Goal: Task Accomplishment & Management: Complete application form

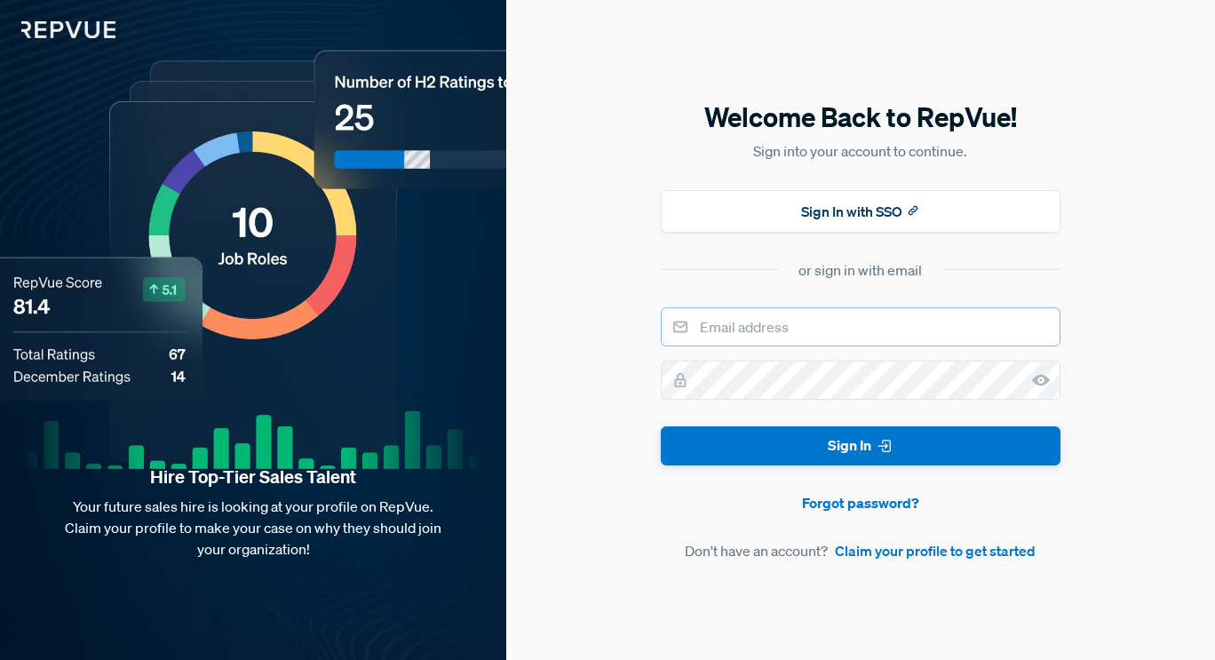
click at [748, 333] on input "email" at bounding box center [861, 326] width 400 height 39
type input "[EMAIL_ADDRESS][DOMAIN_NAME]"
click at [661, 426] on button "Sign In" at bounding box center [861, 446] width 400 height 40
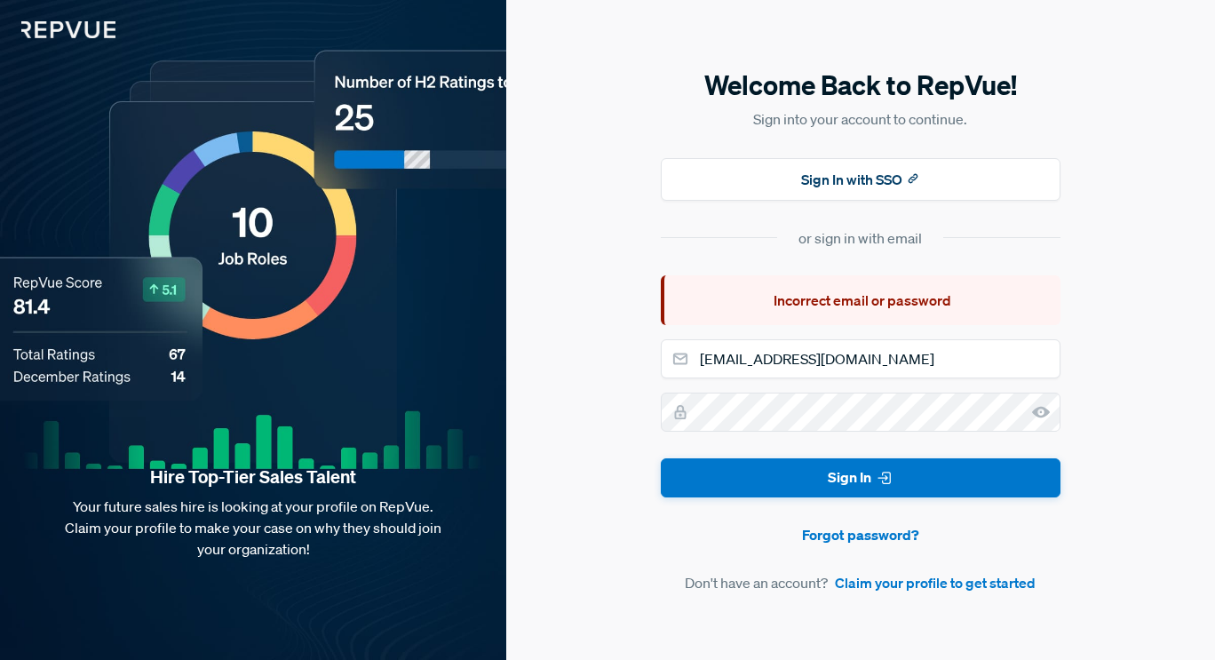
click at [1037, 412] on use at bounding box center [1041, 412] width 18 height 12
click at [853, 586] on link "Claim your profile to get started" at bounding box center [935, 582] width 201 height 21
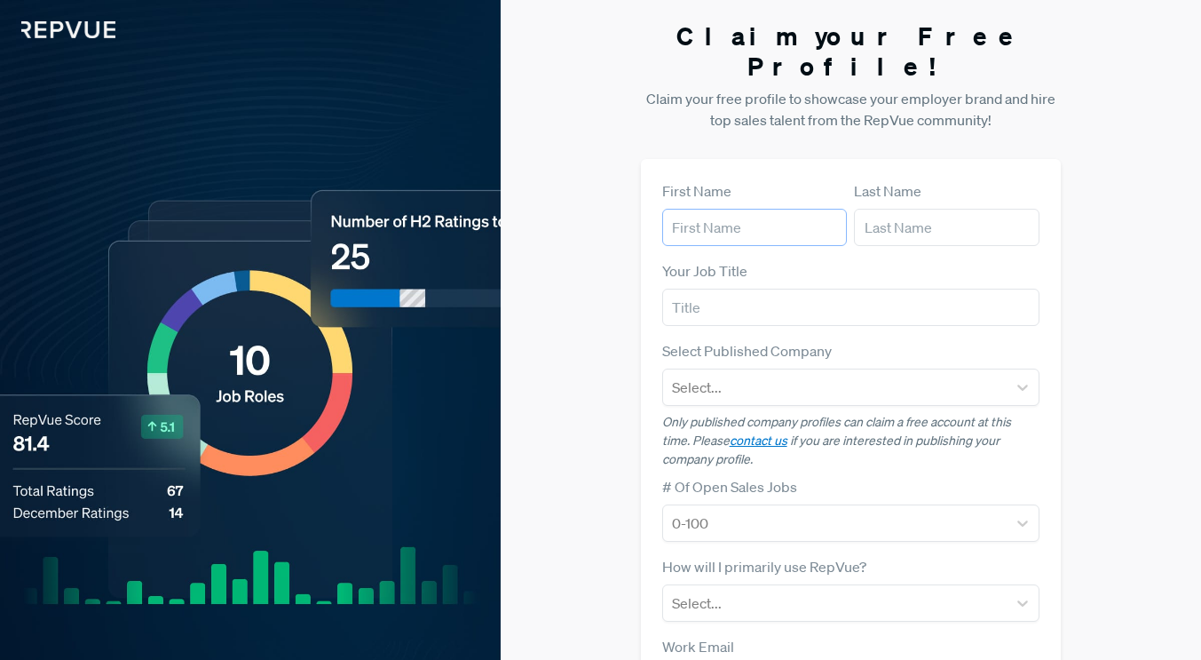
click at [769, 209] on input "text" at bounding box center [755, 227] width 186 height 37
type input "[PERSON_NAME]"
type input "Bradford"
type input "[EMAIL_ADDRESS][DOMAIN_NAME]"
click at [752, 289] on input "text" at bounding box center [851, 307] width 378 height 37
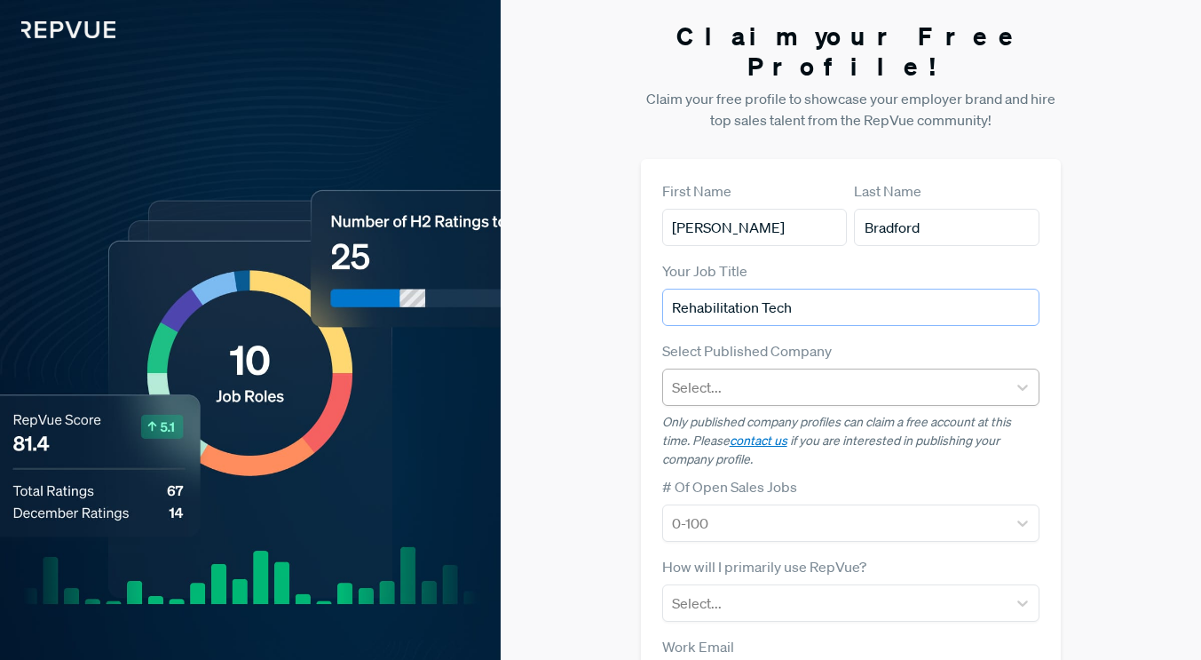
type input "Rehabilitation Tech"
click at [740, 375] on div at bounding box center [835, 387] width 327 height 25
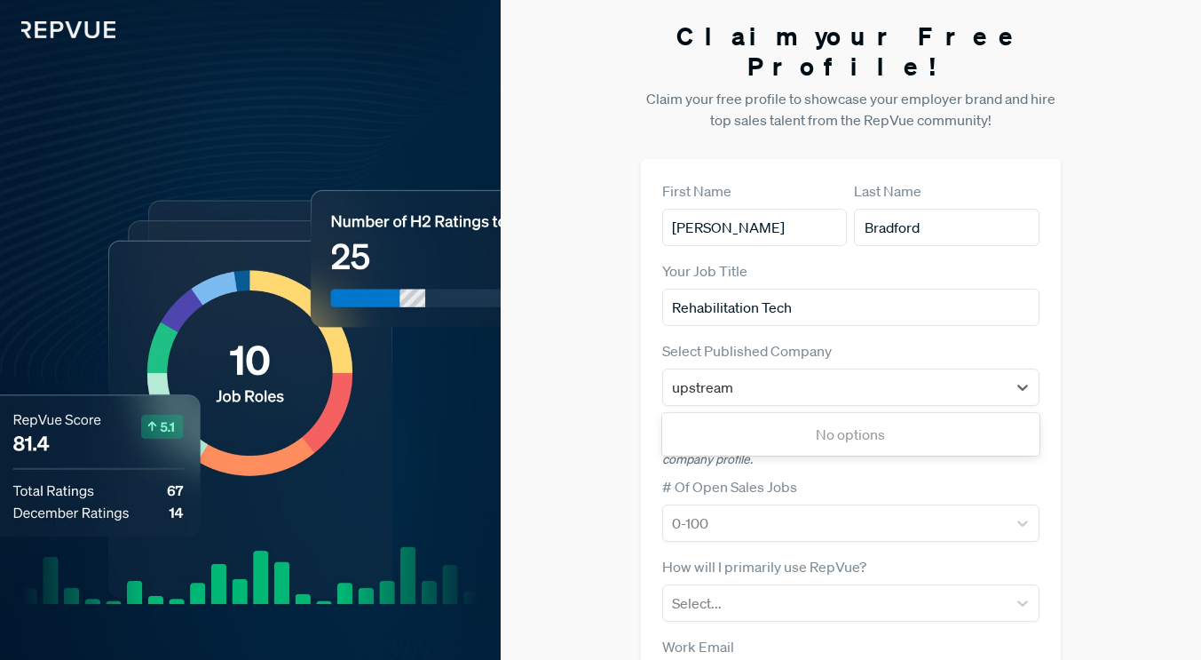
type input "upstream"
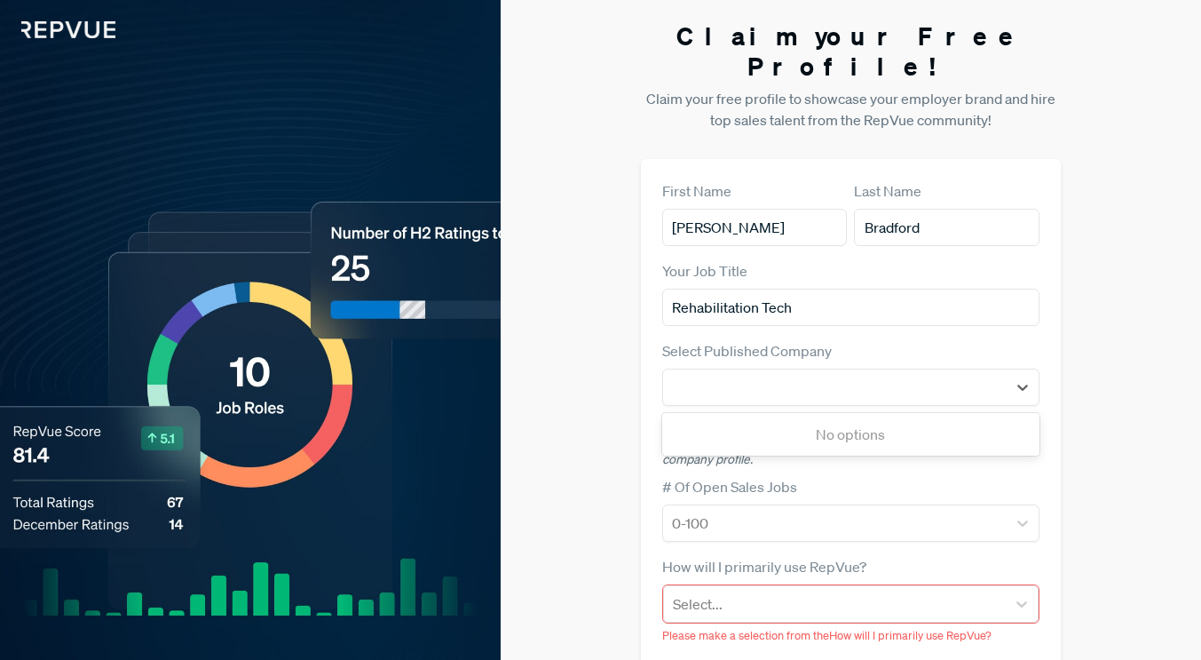
click at [728, 427] on p "Only published company profiles can claim a free account at this time. Please c…" at bounding box center [851, 441] width 378 height 56
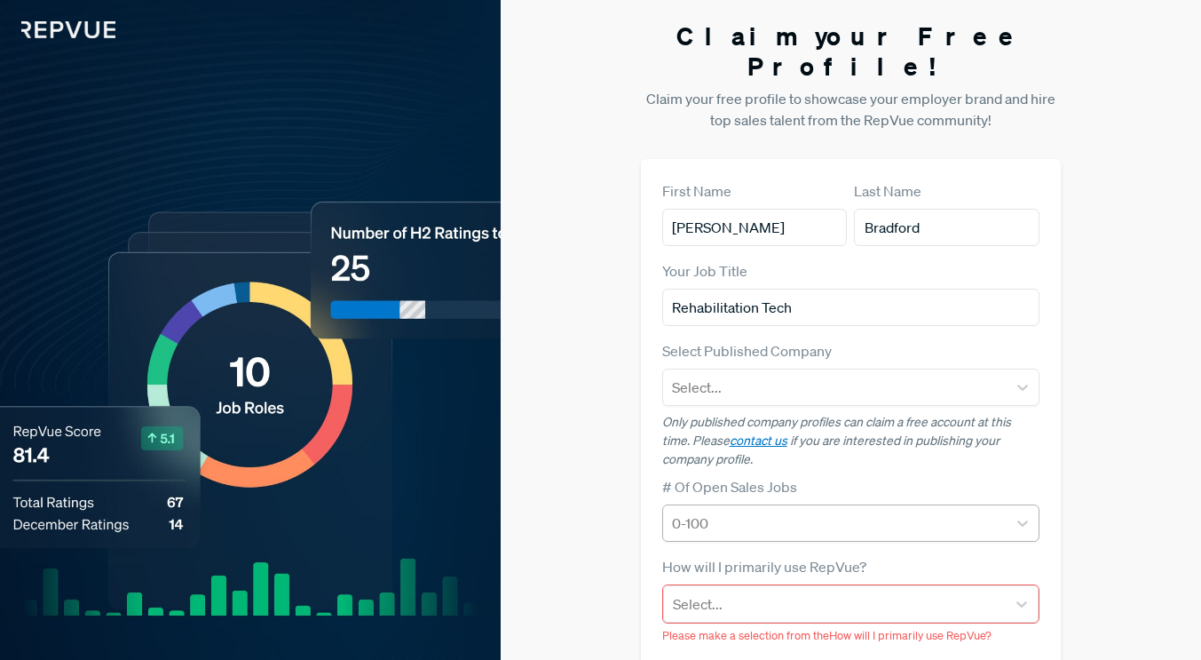
click at [741, 511] on div at bounding box center [835, 523] width 327 height 25
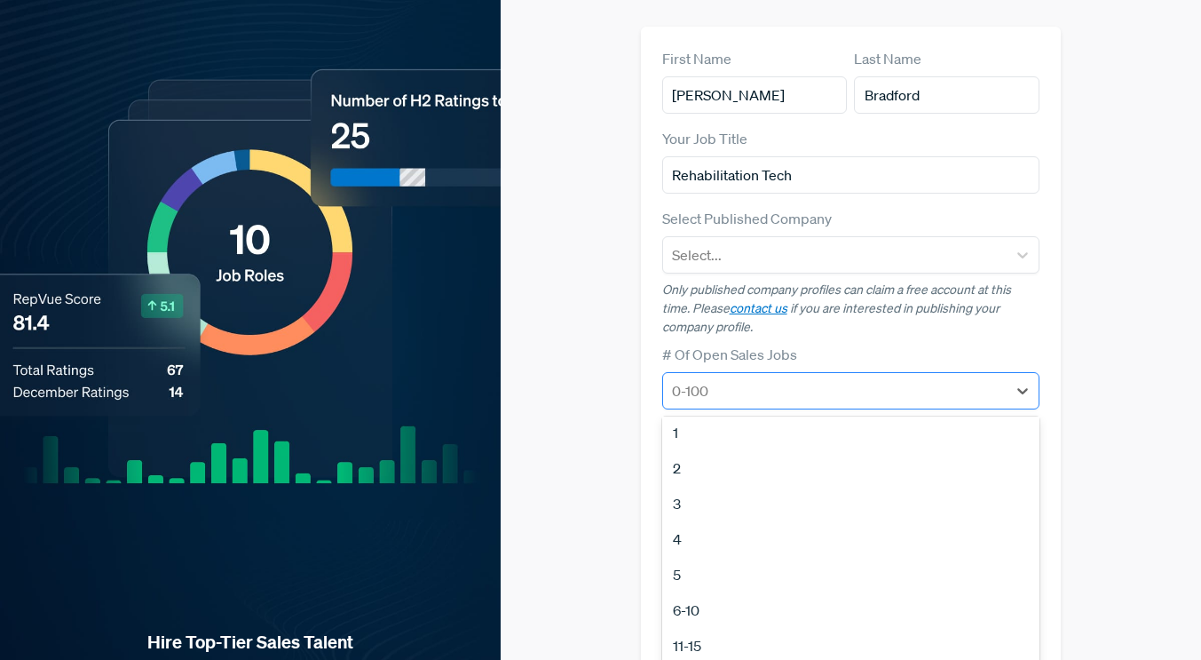
scroll to position [6, 0]
click at [764, 242] on div at bounding box center [835, 254] width 327 height 25
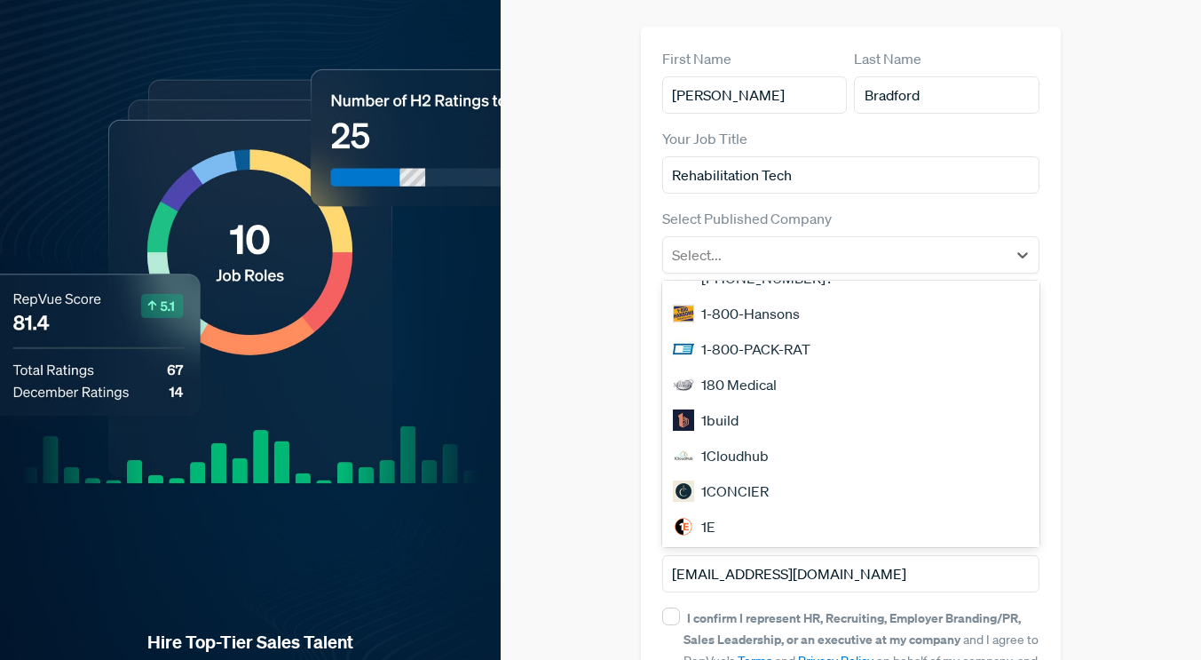
scroll to position [0, 0]
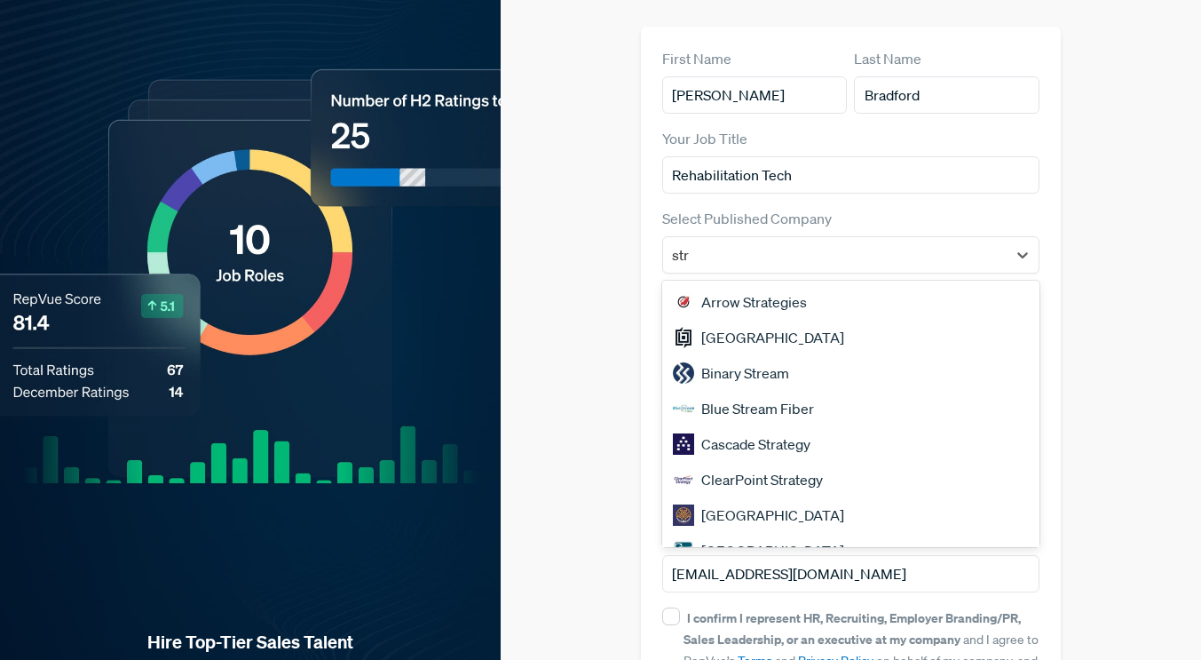
type input "stry"
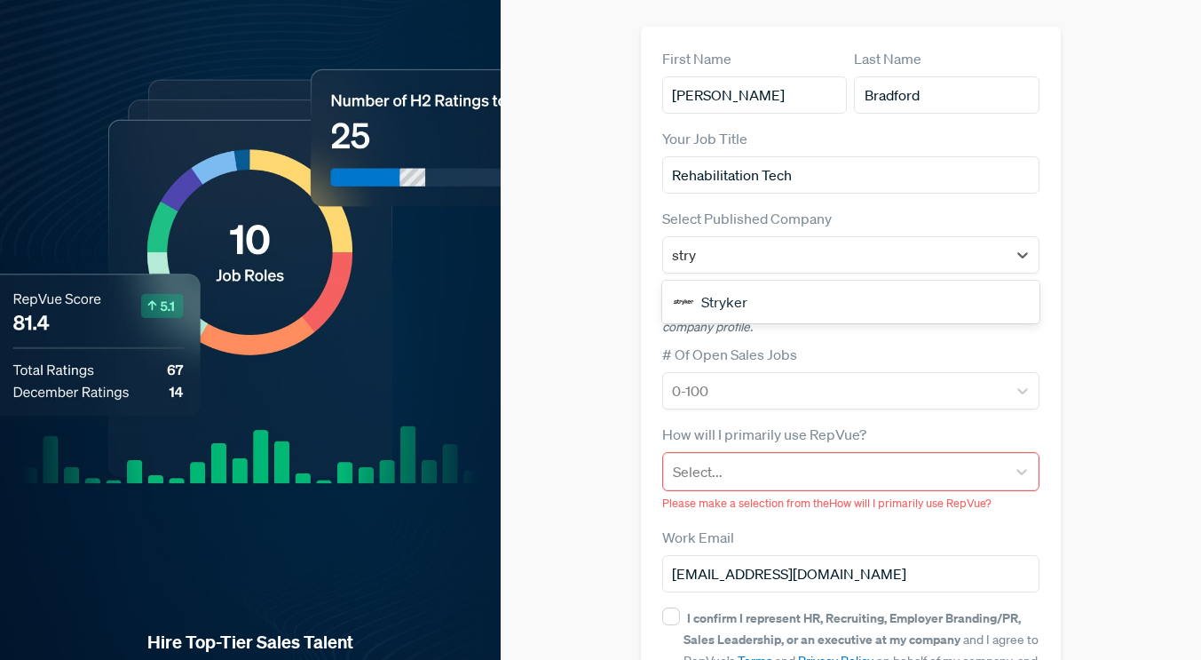
click at [731, 284] on div "Stryker" at bounding box center [851, 302] width 378 height 36
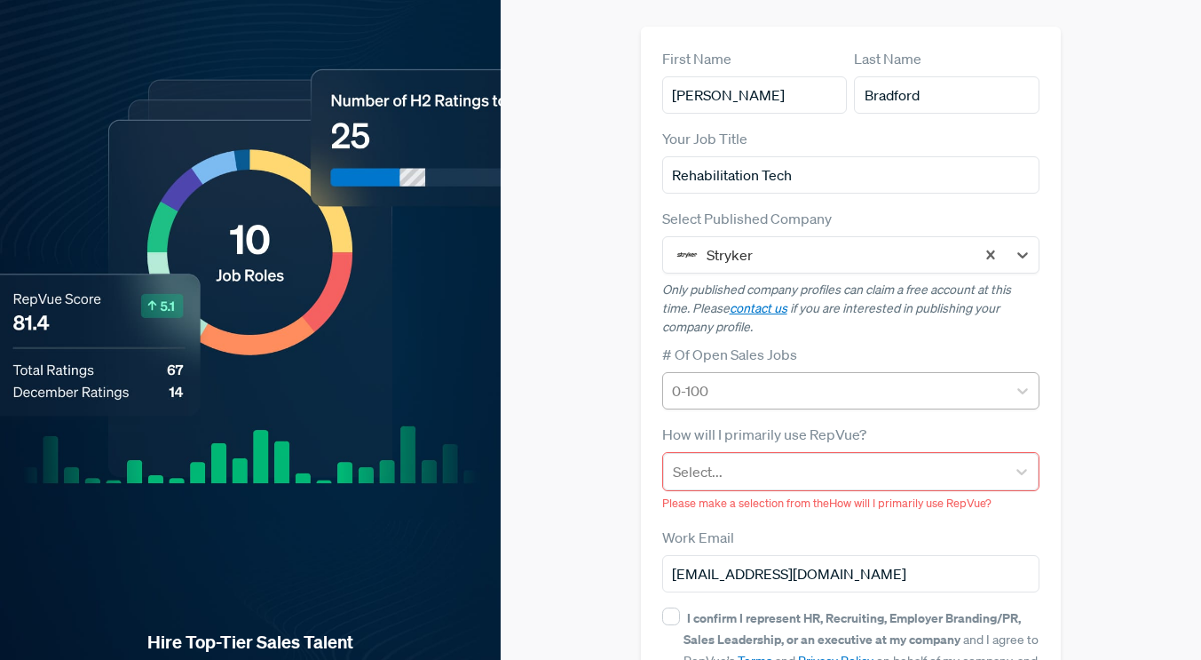
click at [745, 378] on div at bounding box center [835, 390] width 327 height 25
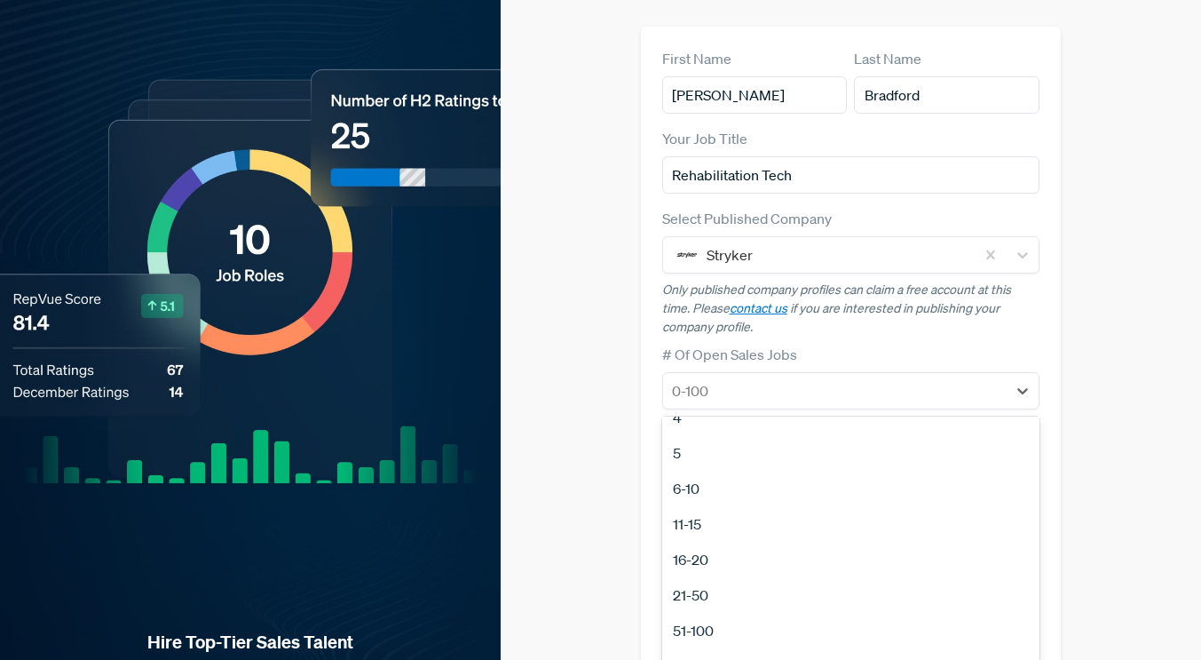
scroll to position [131, 0]
click at [691, 609] on div "51-100" at bounding box center [851, 627] width 378 height 36
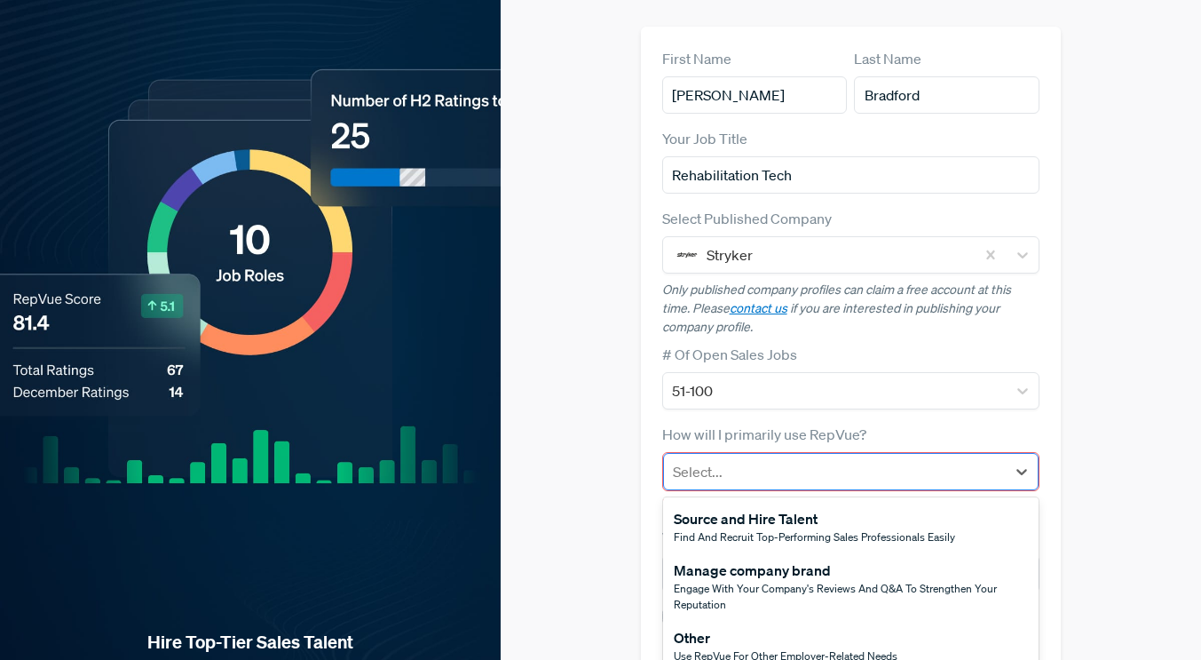
click at [730, 459] on div at bounding box center [835, 471] width 325 height 25
click at [763, 586] on div "Manage company brand Engage with your company's reviews and Q&A to strengthen y…" at bounding box center [851, 585] width 376 height 67
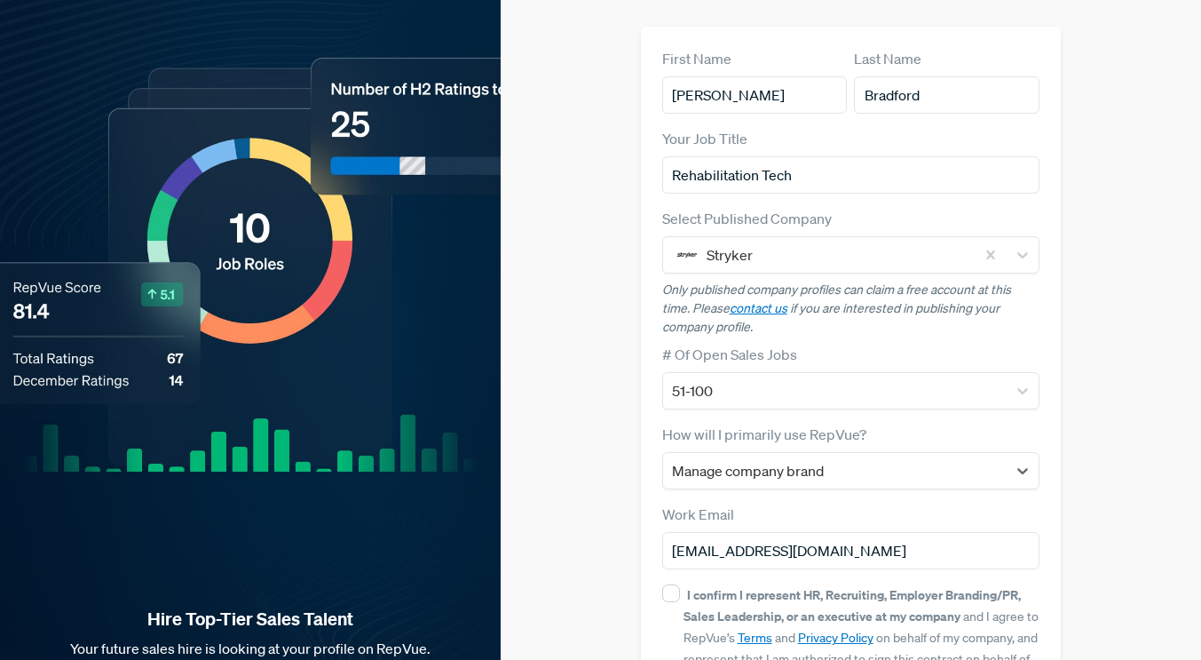
scroll to position [109, 0]
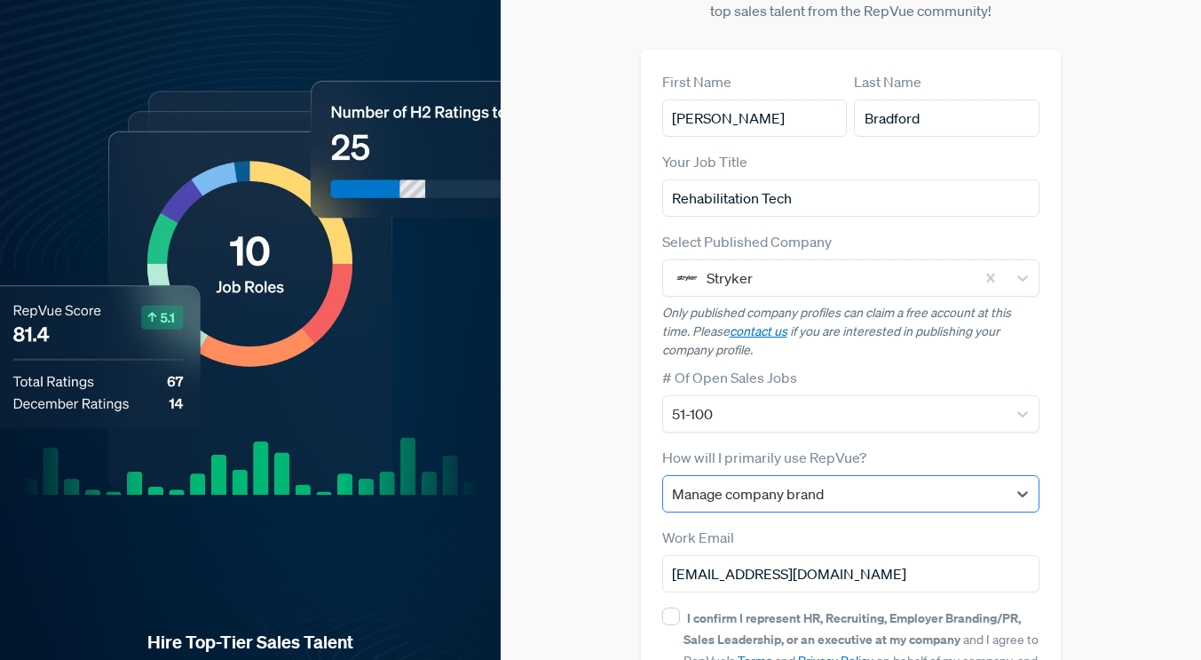
click at [764, 479] on div "option Manage company brand, selected. Manage company brand" at bounding box center [851, 493] width 378 height 37
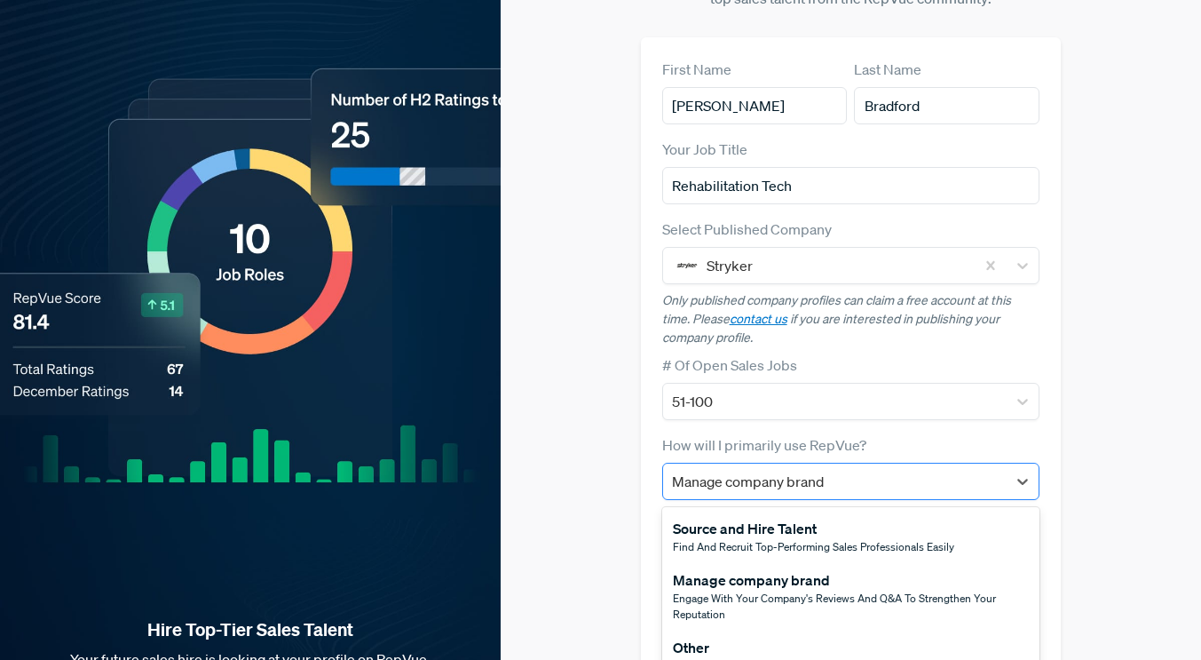
scroll to position [123, 0]
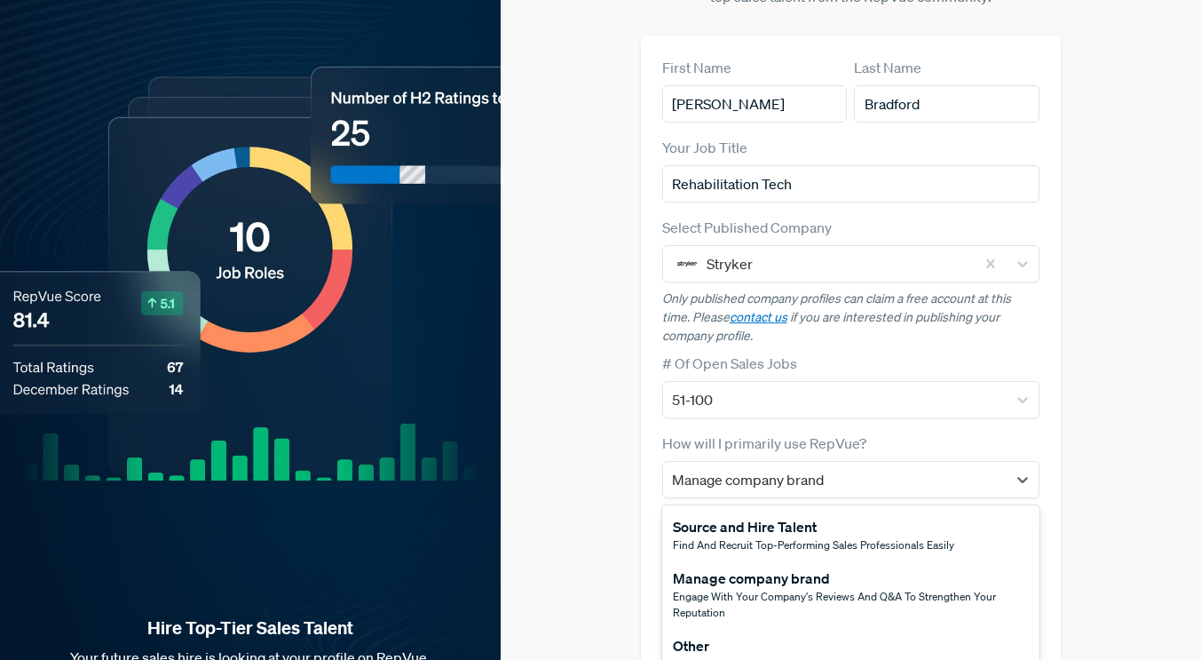
click at [709, 656] on div "Use RepVue for other employer-related needs" at bounding box center [785, 664] width 224 height 16
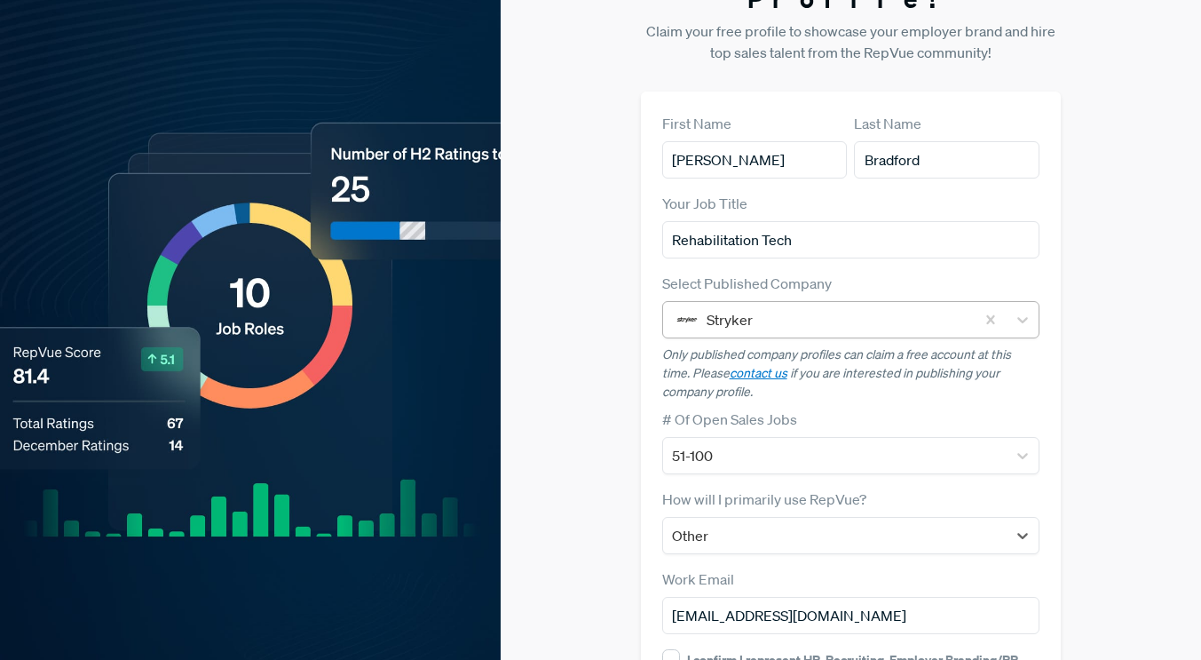
scroll to position [243, 0]
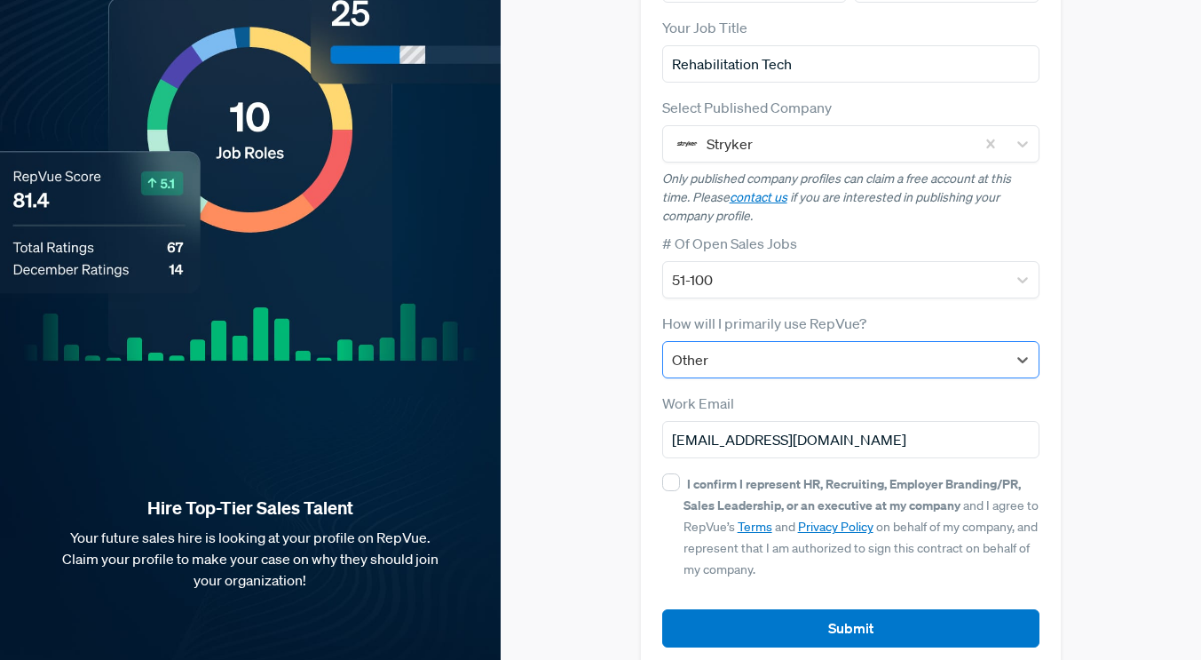
click at [728, 347] on div at bounding box center [835, 359] width 327 height 25
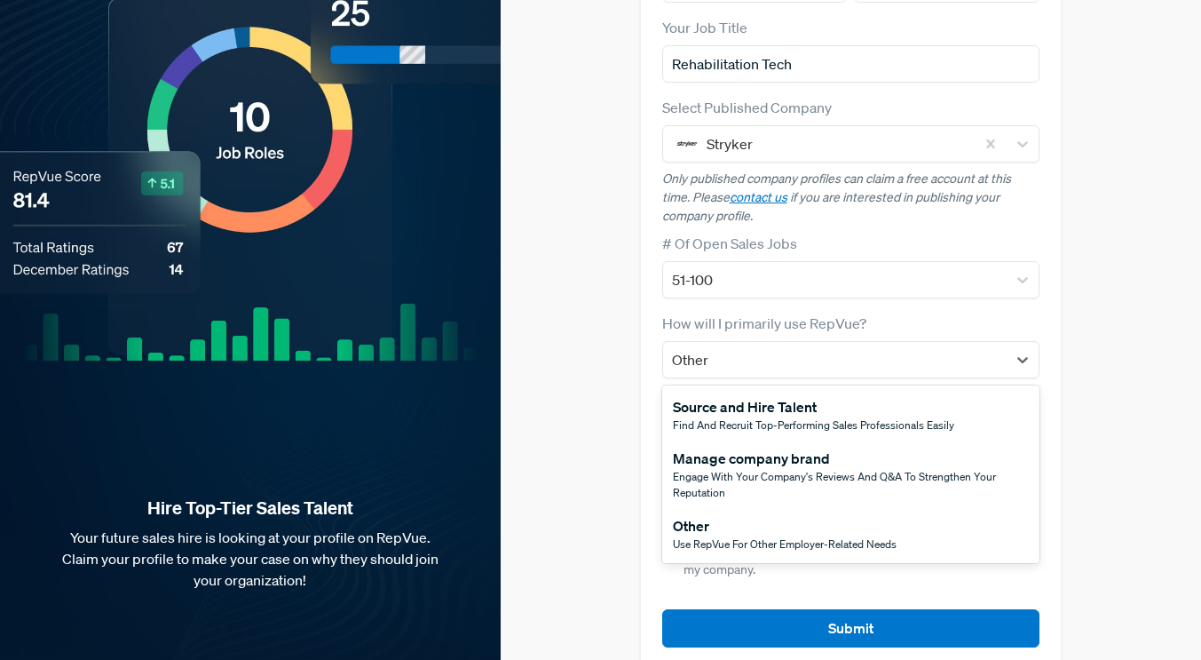
click at [697, 515] on div "Other" at bounding box center [785, 525] width 224 height 21
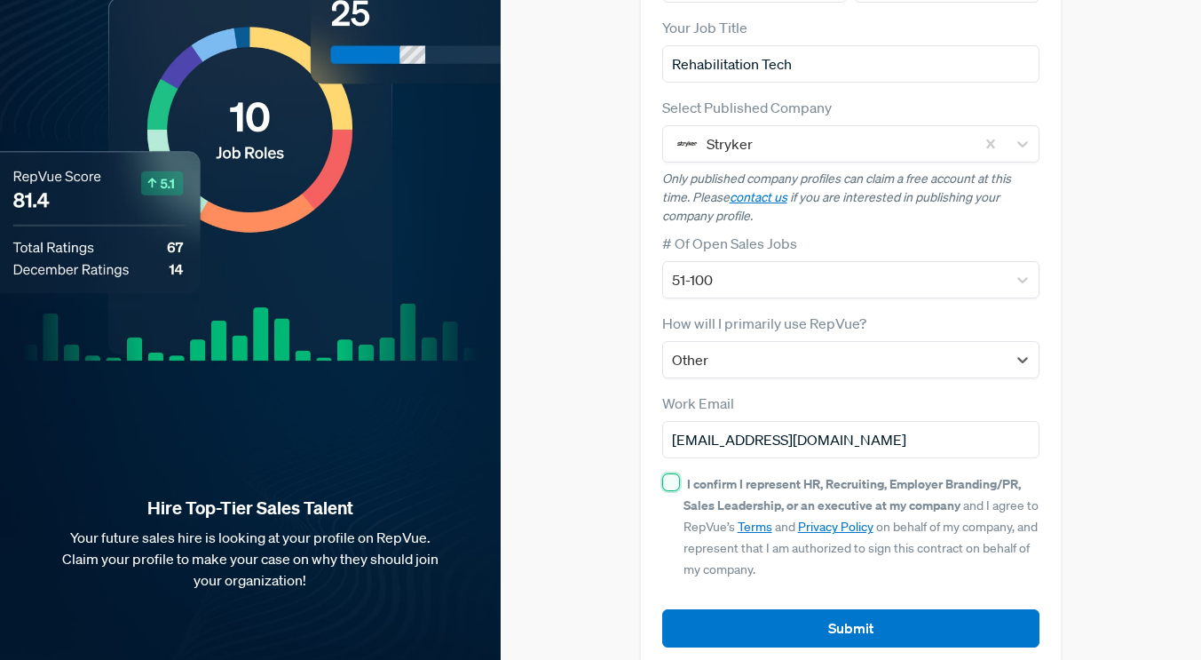
click at [671, 473] on input "I confirm I represent HR, Recruiting, Employer Branding/PR, Sales Leadership, o…" at bounding box center [671, 482] width 18 height 18
checkbox input "true"
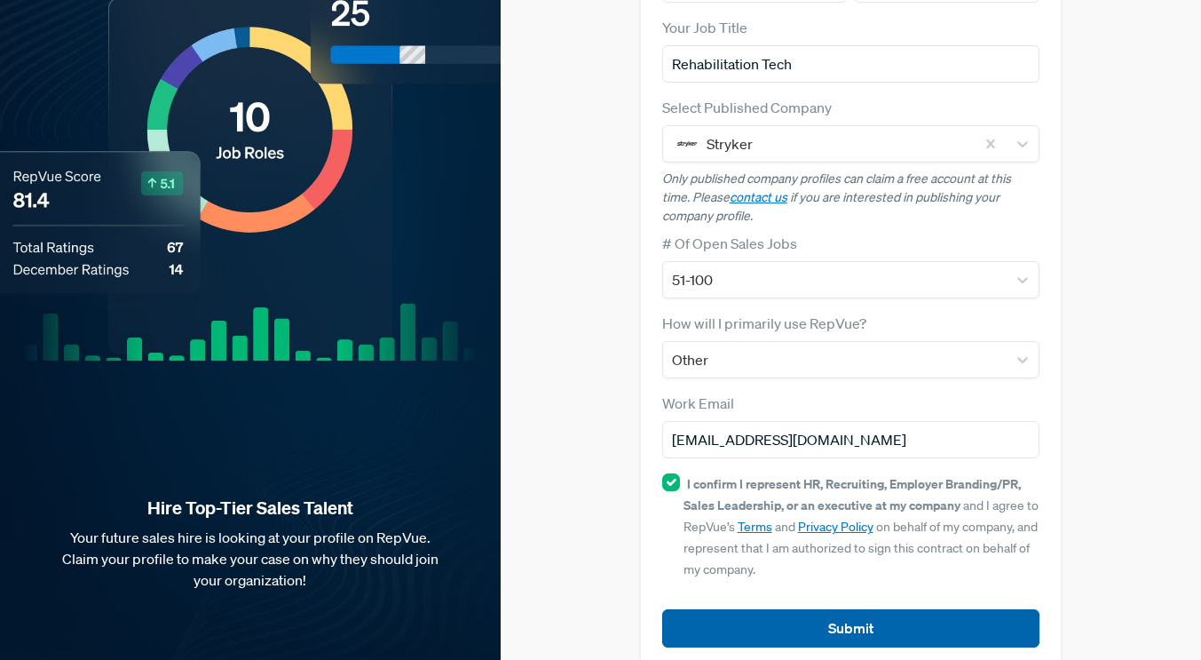
click at [728, 609] on button "Submit" at bounding box center [851, 628] width 378 height 38
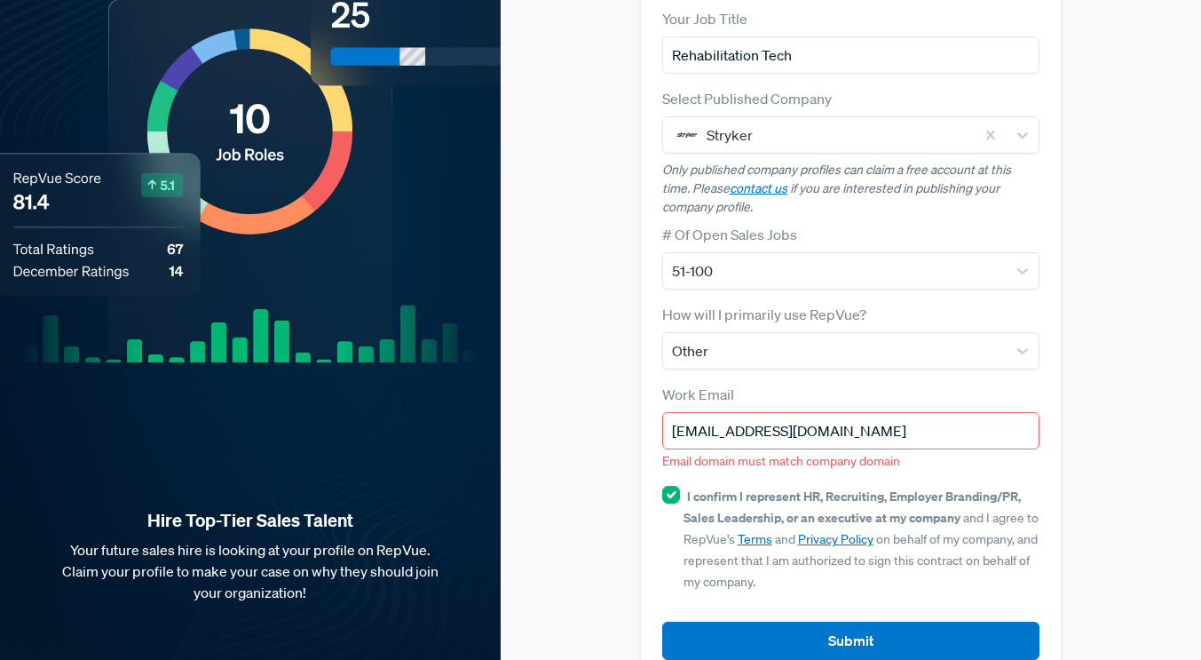
scroll to position [265, 0]
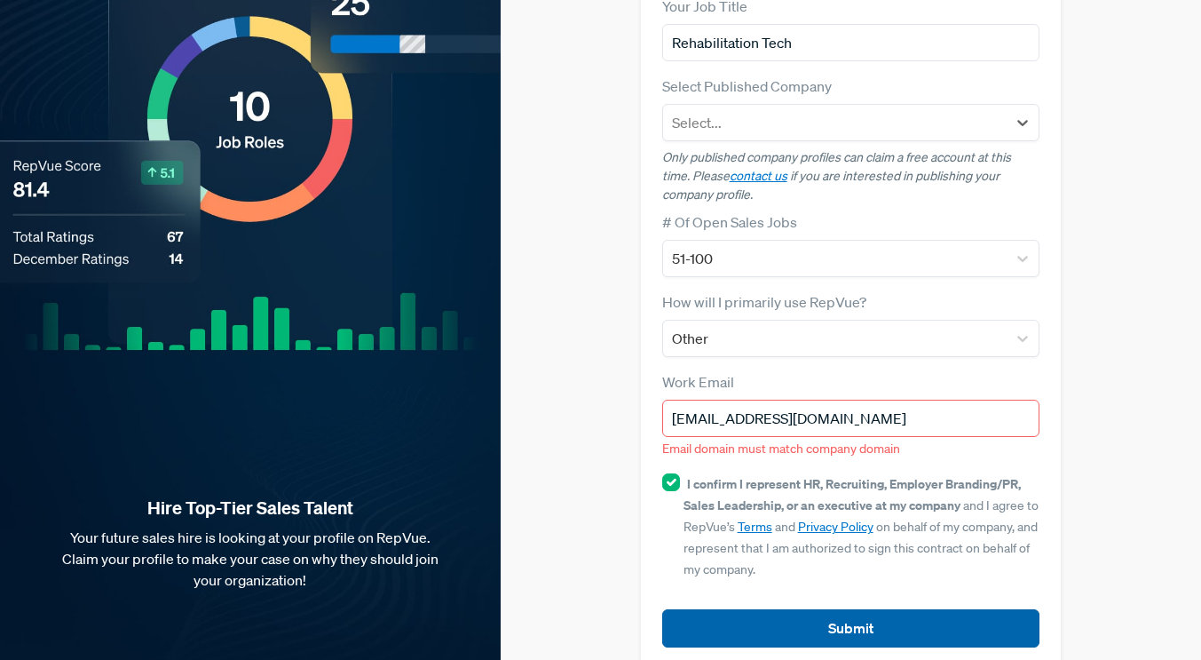
click at [741, 609] on button "Submit" at bounding box center [851, 628] width 378 height 38
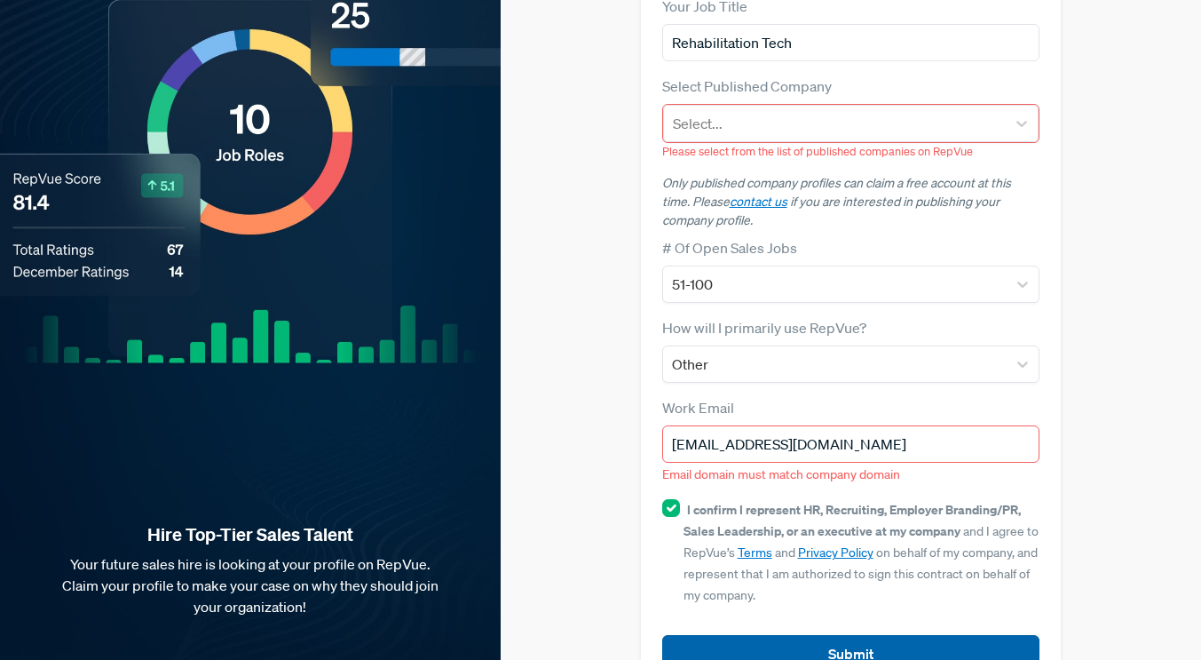
scroll to position [290, 0]
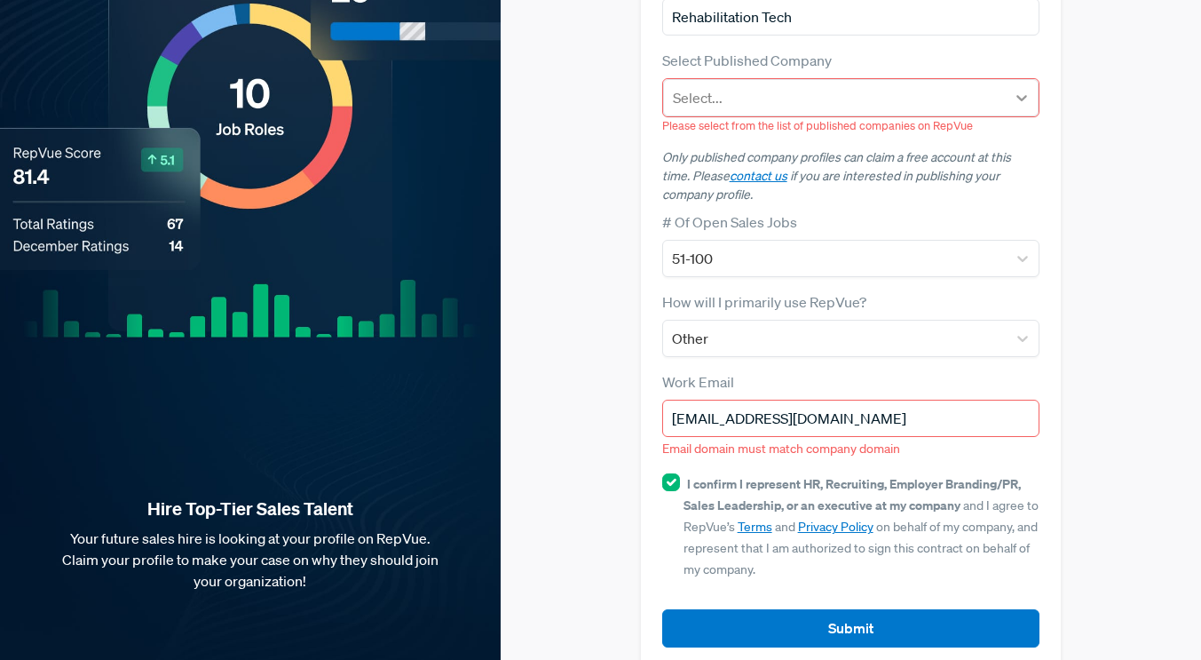
click at [1019, 89] on icon at bounding box center [1022, 98] width 18 height 18
